Goal: Navigation & Orientation: Find specific page/section

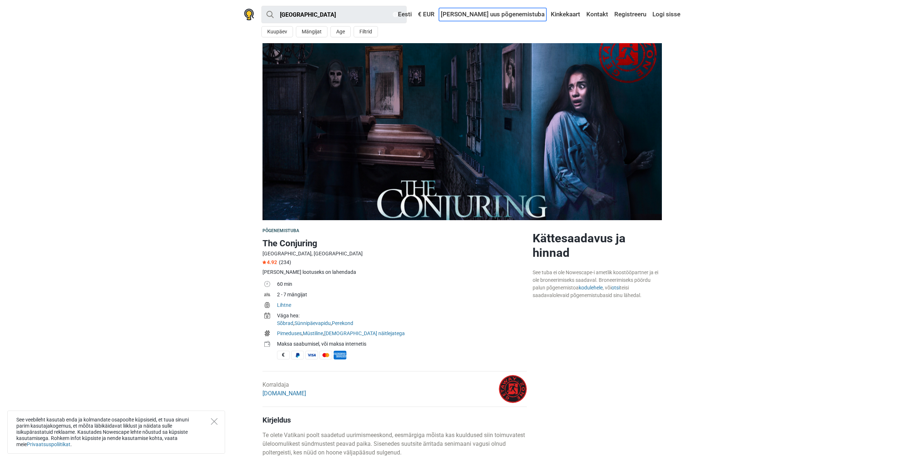
click at [518, 14] on link "[PERSON_NAME] uus põgenemistuba" at bounding box center [492, 14] width 107 height 13
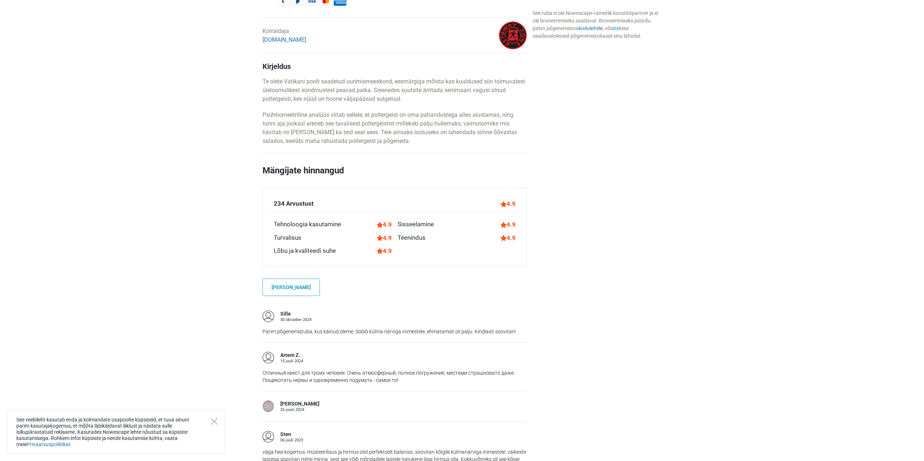
scroll to position [254, 0]
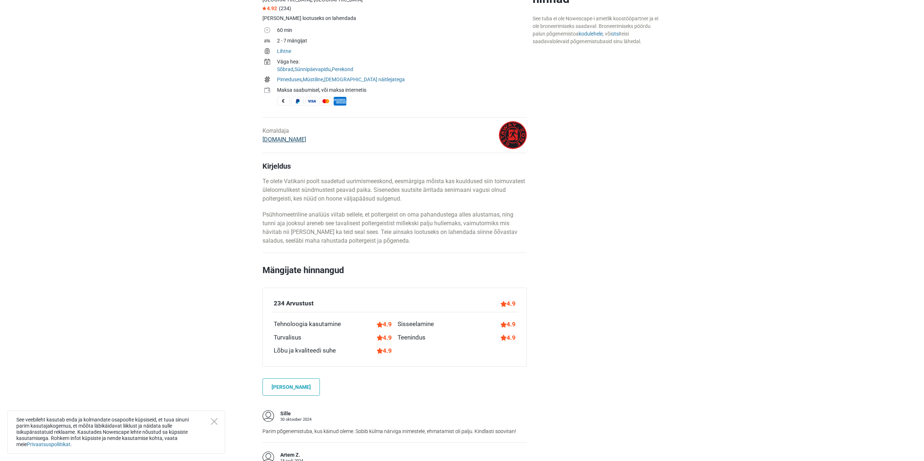
click at [284, 141] on link "[DOMAIN_NAME]" at bounding box center [284, 139] width 44 height 7
